Goal: Check status: Check status

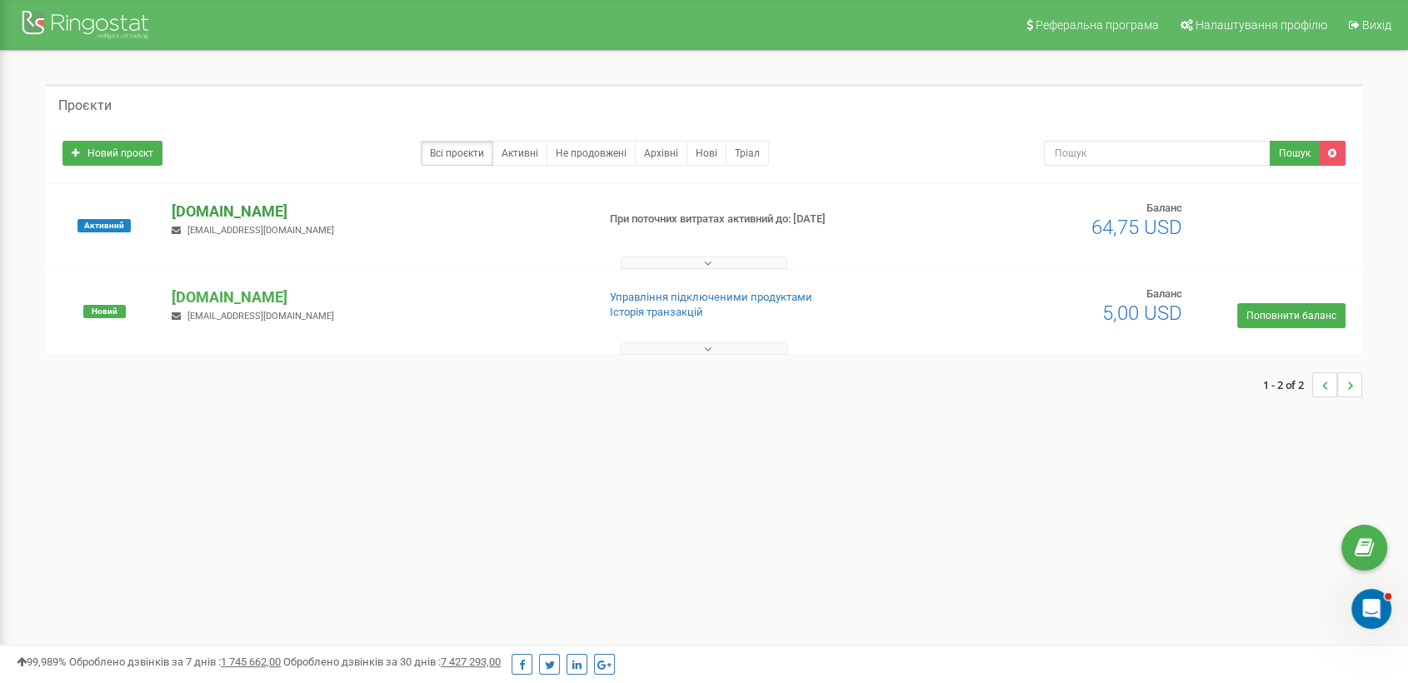
click at [297, 209] on p "[DOMAIN_NAME]" at bounding box center [377, 212] width 411 height 22
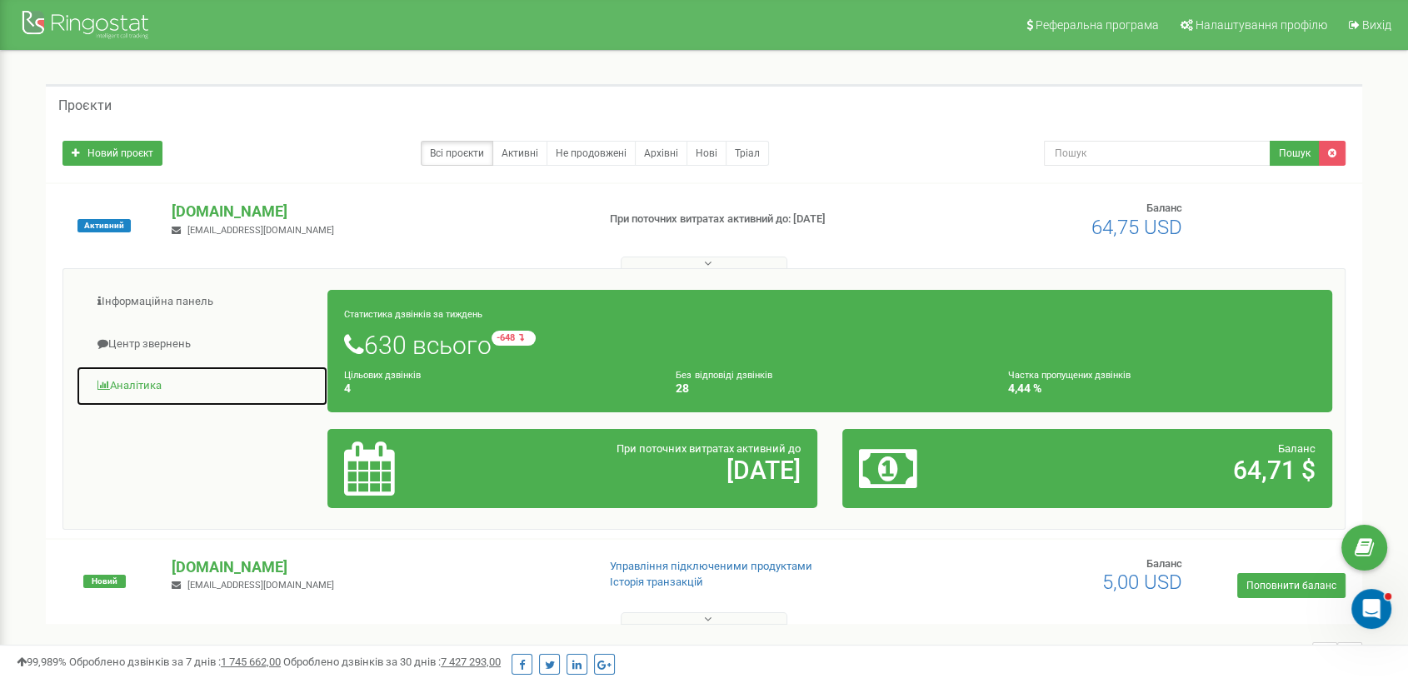
click at [144, 388] on link "Аналiтика" at bounding box center [202, 386] width 252 height 41
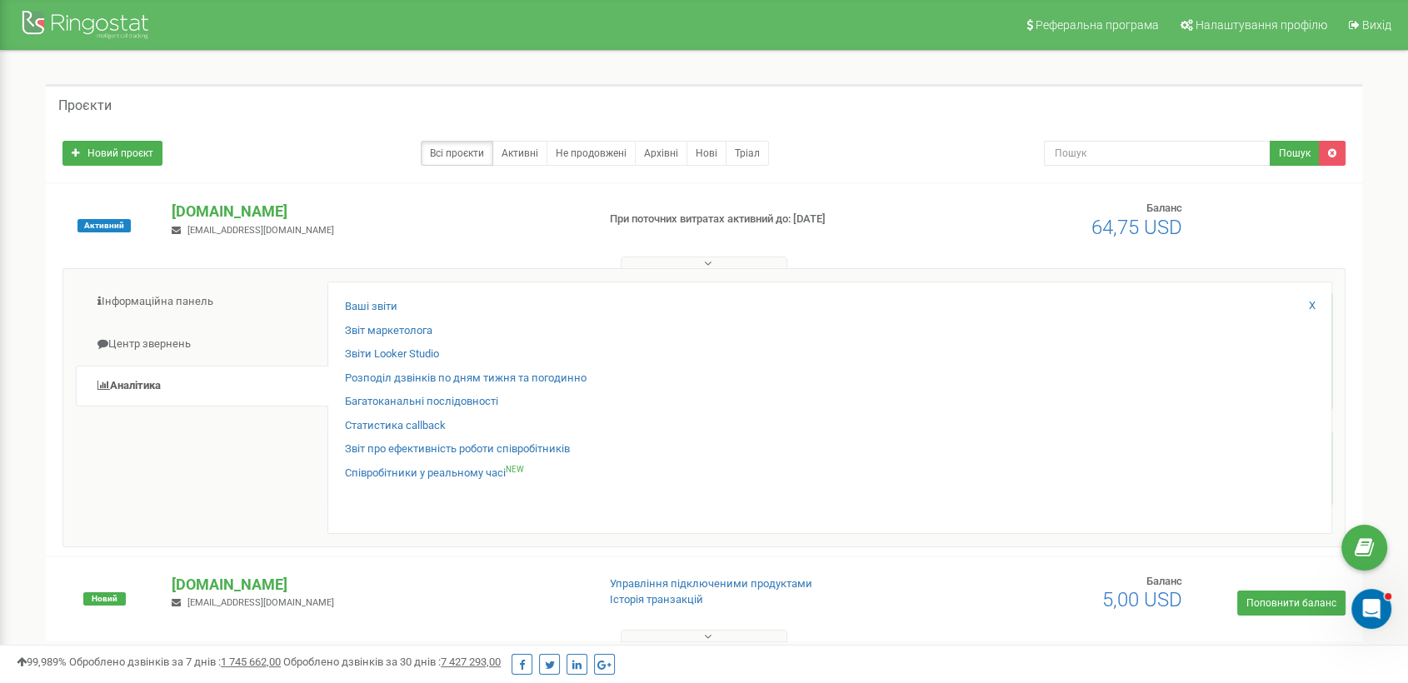
click at [421, 439] on div "Статистика callback" at bounding box center [830, 430] width 970 height 24
click at [428, 450] on link "Звіт про ефективність роботи співробітників" at bounding box center [457, 449] width 225 height 16
click at [428, 448] on link "Звіт про ефективність роботи співробітників" at bounding box center [457, 449] width 225 height 16
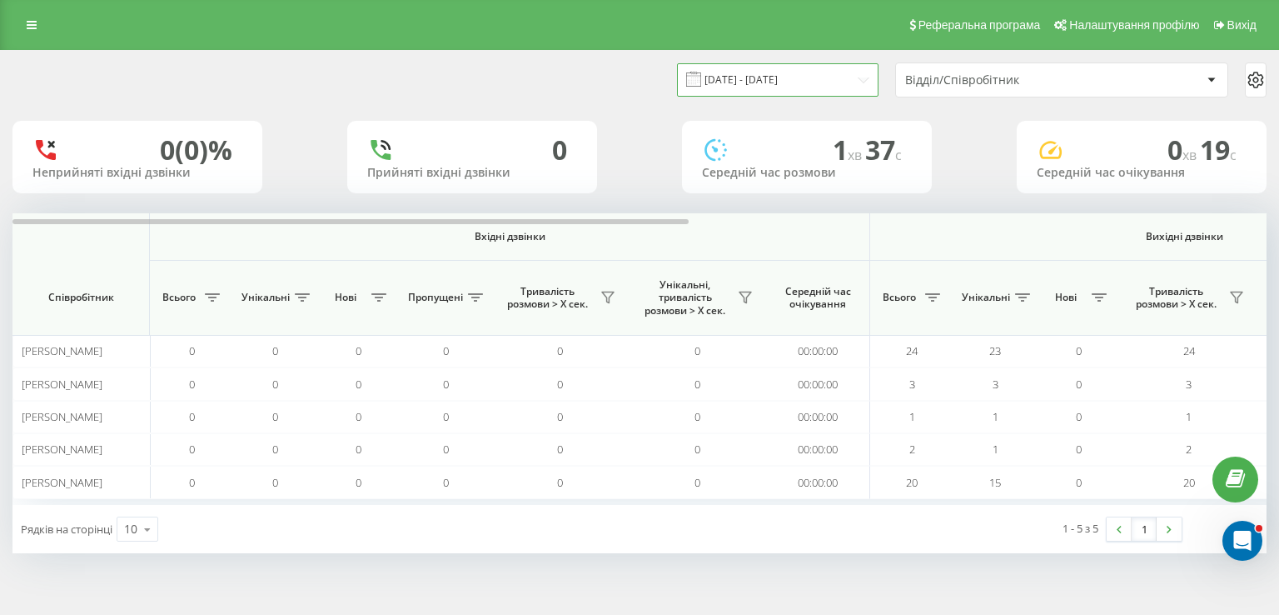
click at [745, 77] on input "23.09.2025 - 23.09.2025" at bounding box center [778, 79] width 202 height 32
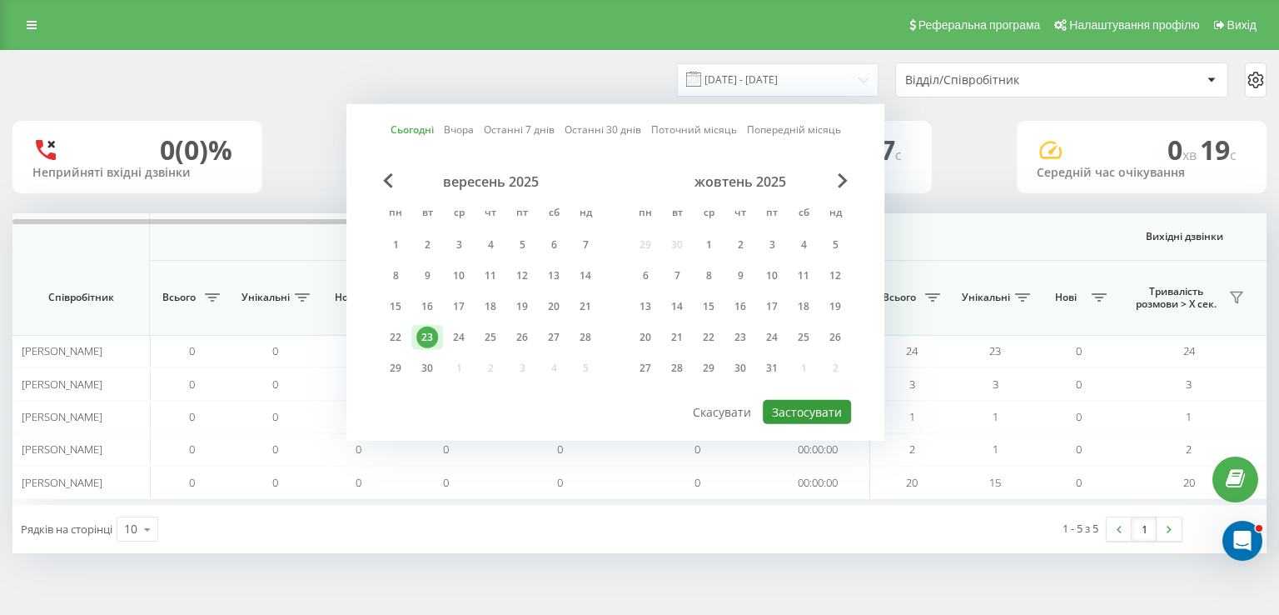
click at [800, 400] on button "Застосувати" at bounding box center [807, 412] width 88 height 24
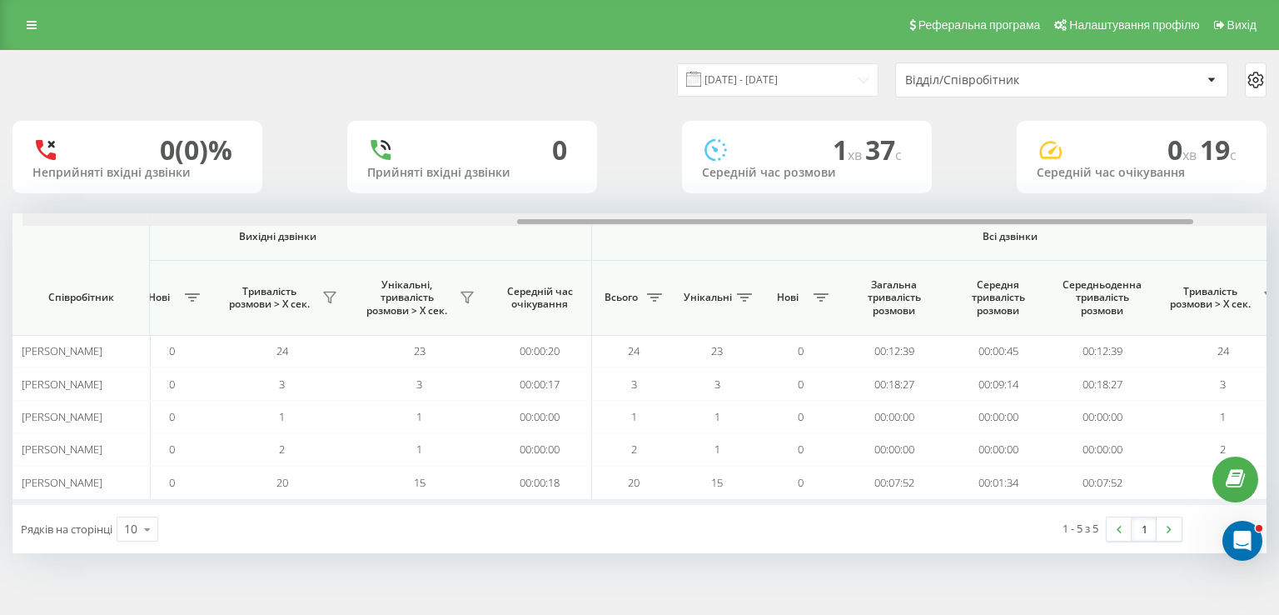
scroll to position [0, 916]
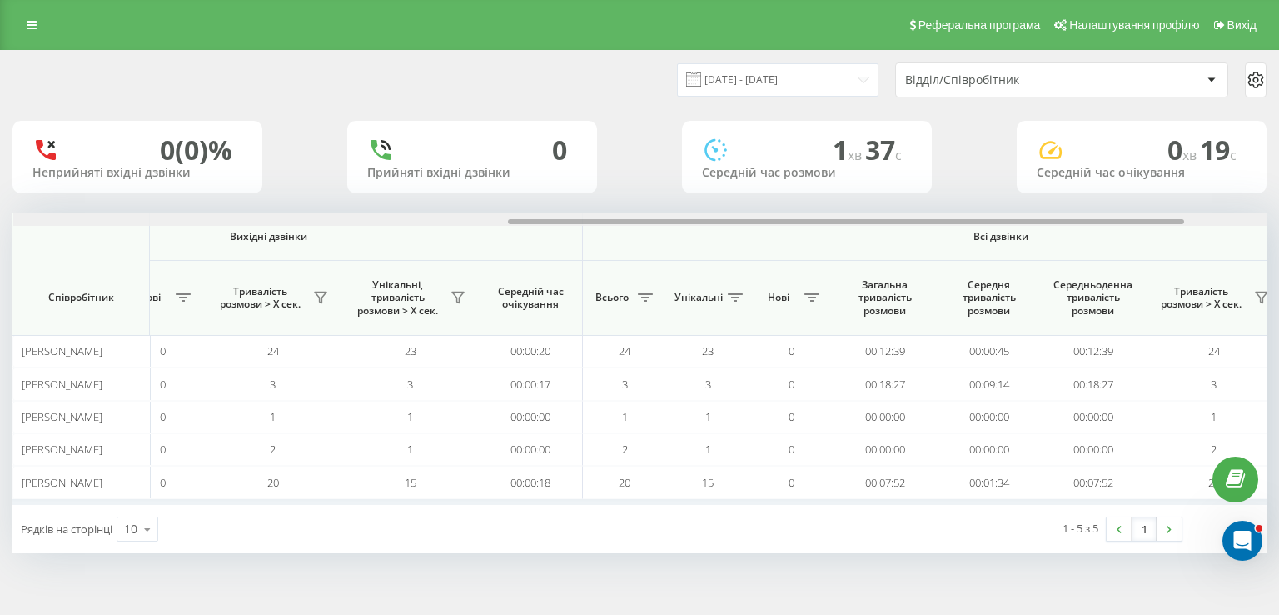
drag, startPoint x: 573, startPoint y: 218, endPoint x: 1069, endPoint y: 229, distance: 495.7
click at [1069, 229] on div "Вхідні дзвінки Вихідні дзвінки Всі дзвінки Співробітник Всього Унікальні Нові П…" at bounding box center [639, 359] width 1254 height 292
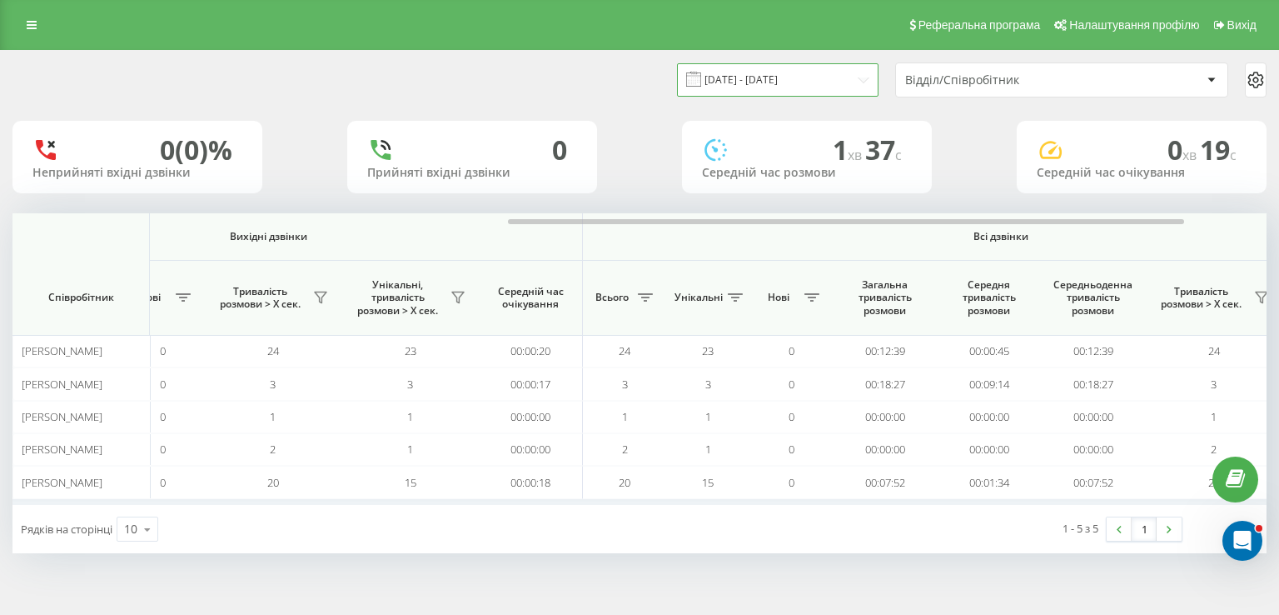
click at [766, 78] on input "23.09.2025 - 23.09.2025" at bounding box center [778, 79] width 202 height 32
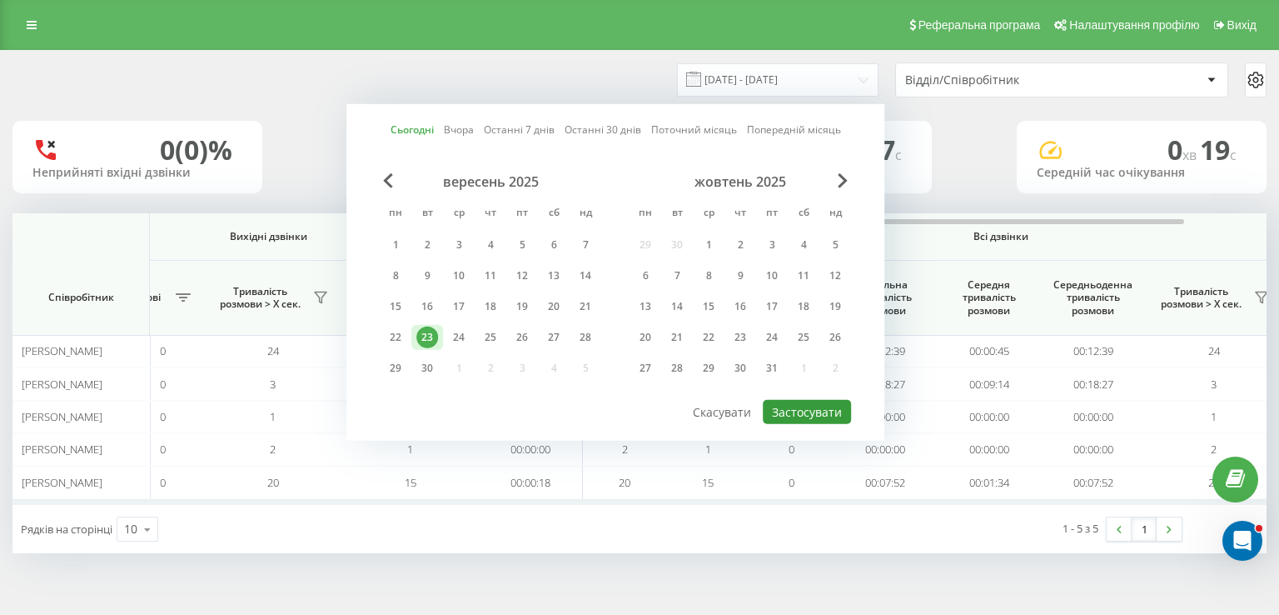
click at [798, 403] on button "Застосувати" at bounding box center [807, 412] width 88 height 24
